Goal: Communication & Community: Answer question/provide support

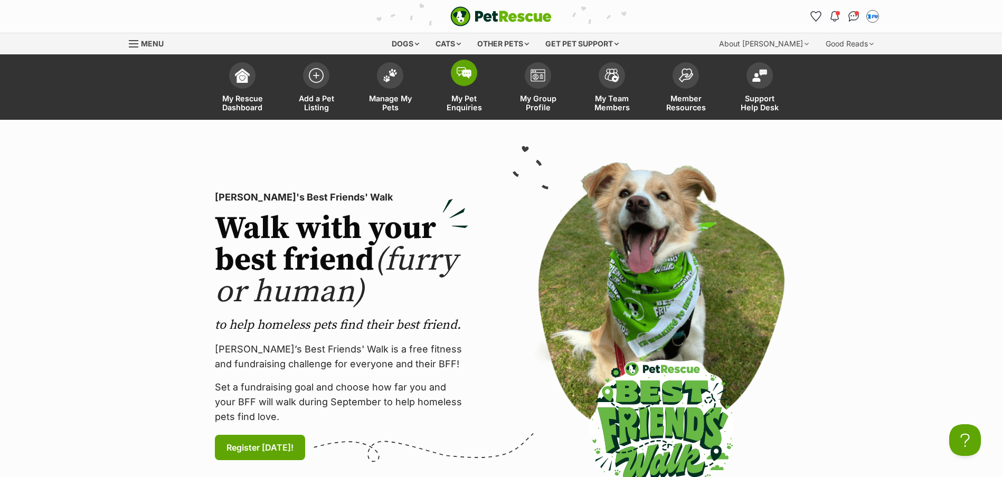
click at [467, 81] on span at bounding box center [464, 73] width 26 height 26
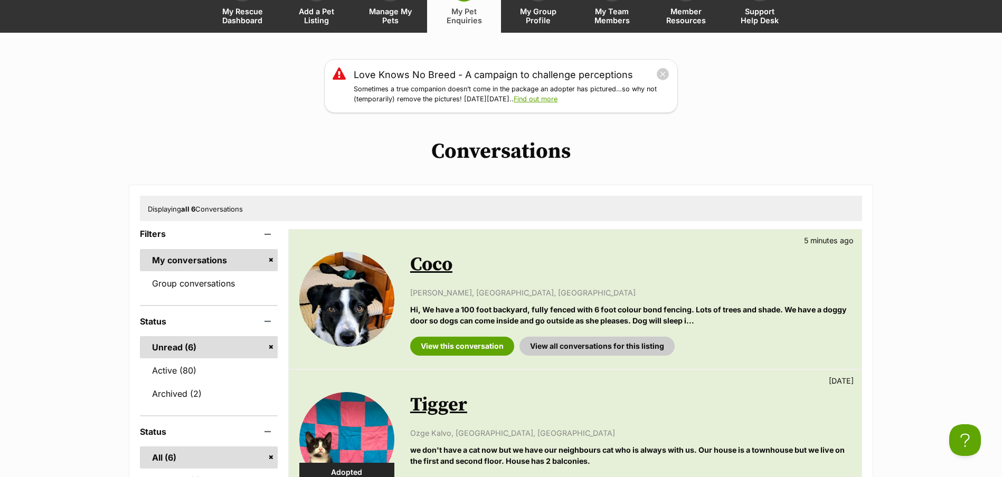
scroll to position [106, 0]
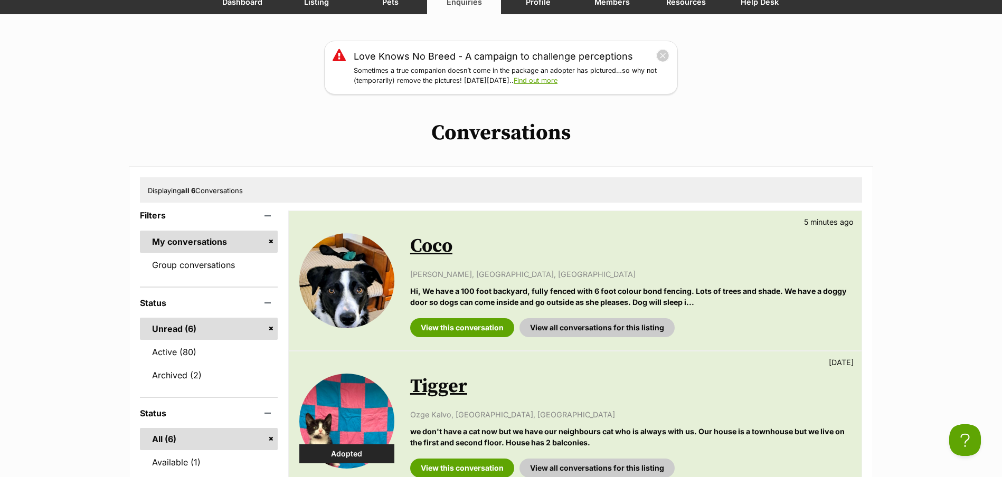
click at [446, 275] on p "[PERSON_NAME], [GEOGRAPHIC_DATA], [GEOGRAPHIC_DATA]" at bounding box center [630, 274] width 441 height 11
click at [441, 251] on link "Coco" at bounding box center [431, 247] width 42 height 24
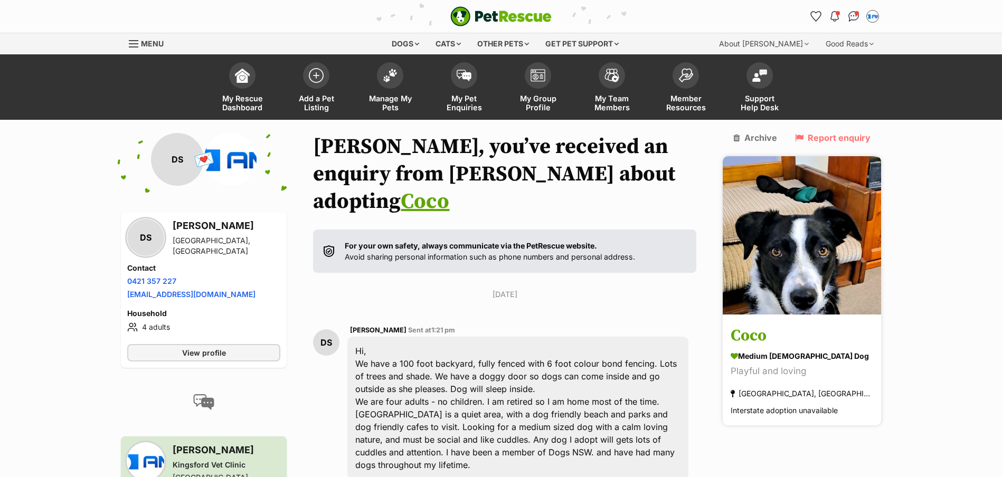
click at [781, 325] on h3 "Coco" at bounding box center [802, 337] width 143 height 24
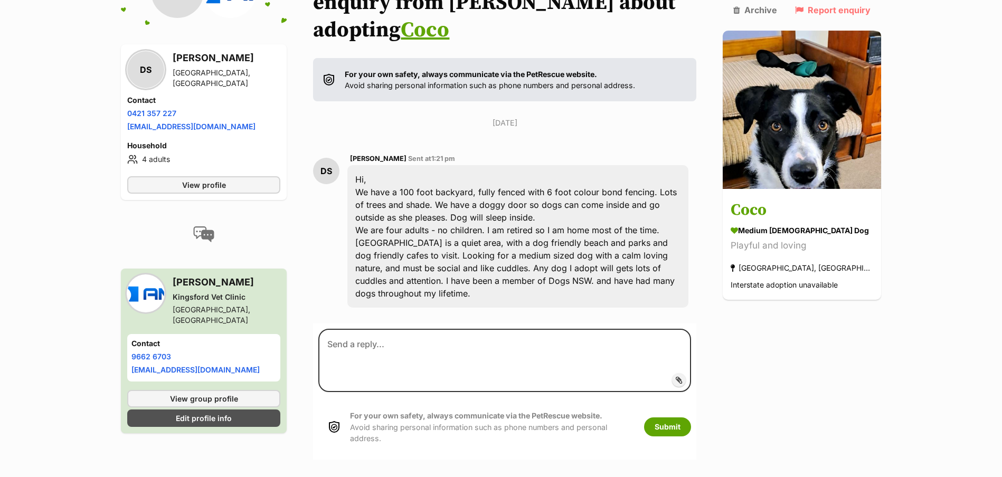
scroll to position [211, 0]
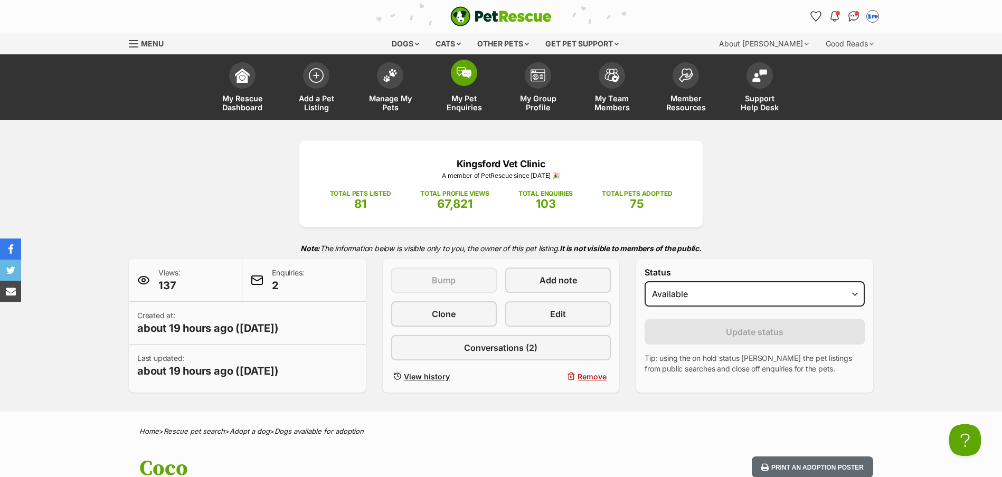
click at [475, 83] on link "My Pet Enquiries" at bounding box center [464, 88] width 74 height 63
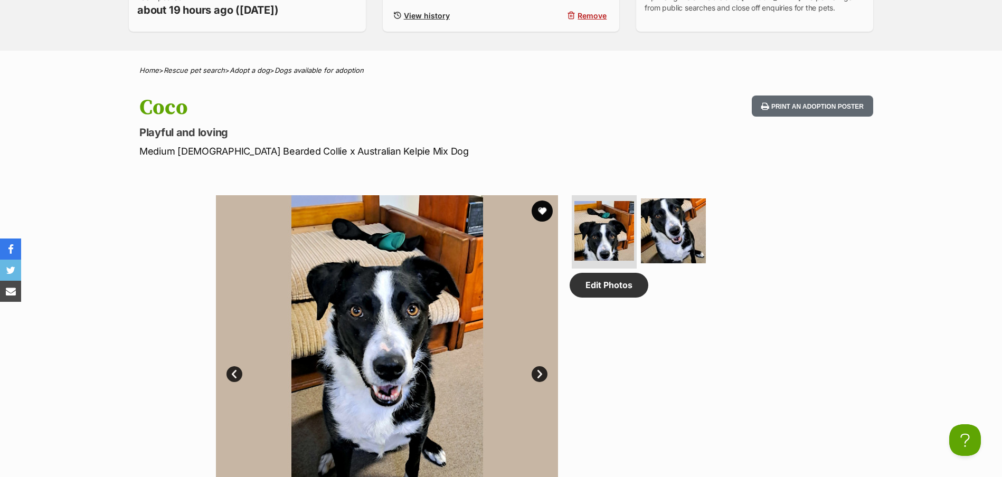
scroll to position [317, 0]
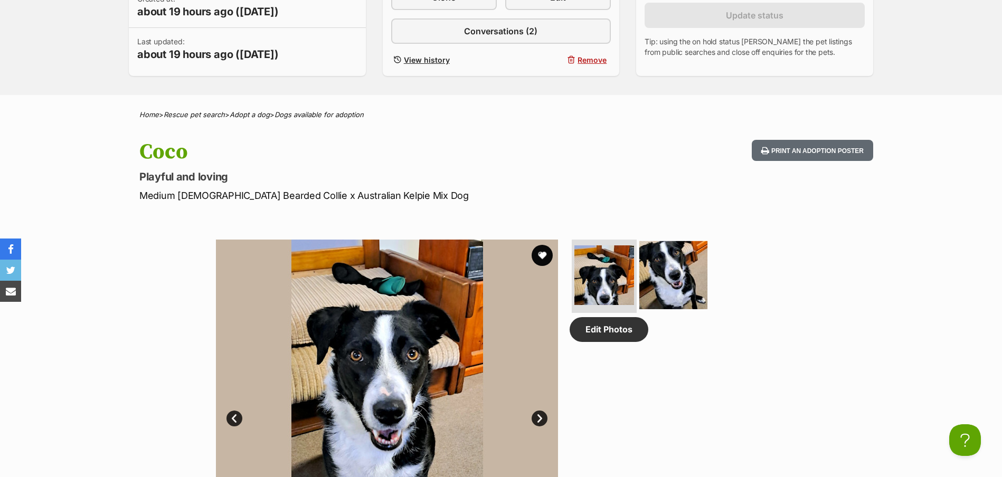
click at [678, 267] on img at bounding box center [674, 275] width 68 height 68
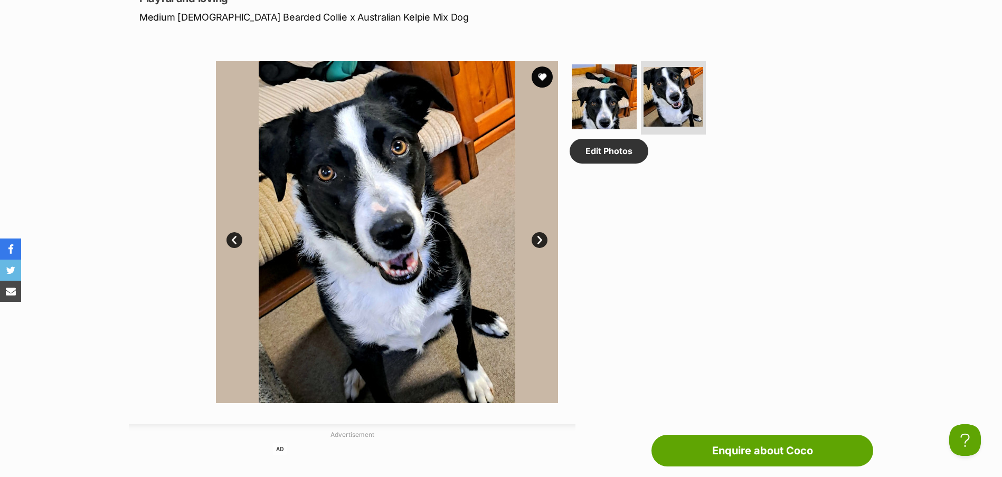
scroll to position [528, 0]
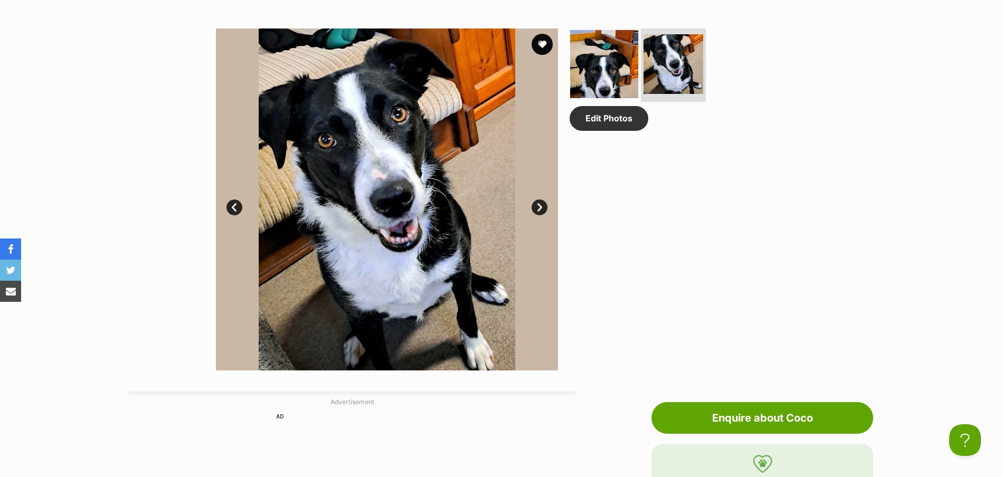
click at [611, 74] on img at bounding box center [604, 64] width 68 height 68
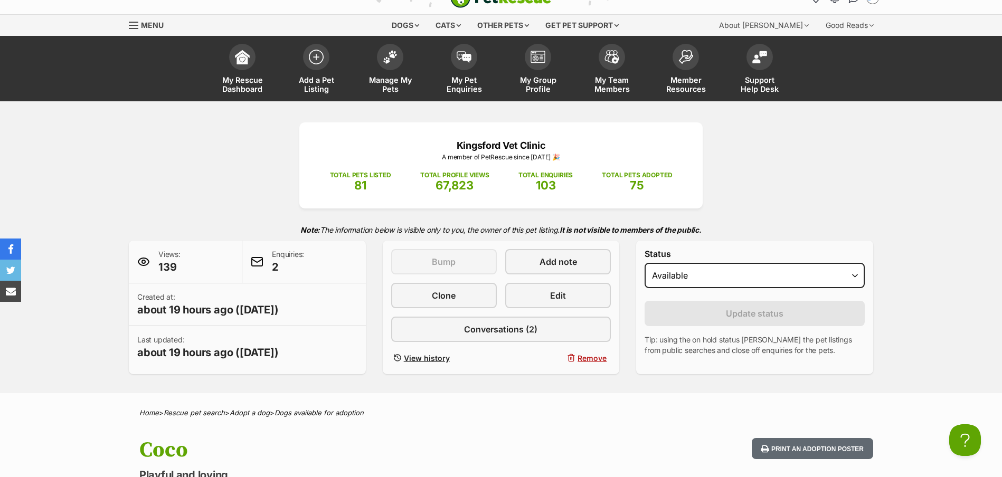
scroll to position [0, 0]
